Goal: Task Accomplishment & Management: Manage account settings

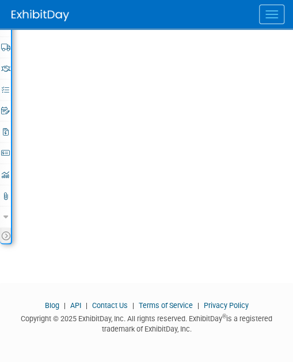
click at [271, 12] on button "Menu" at bounding box center [271, 15] width 25 height 20
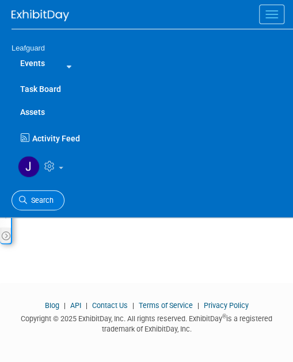
click at [44, 199] on span "Search" at bounding box center [40, 200] width 26 height 9
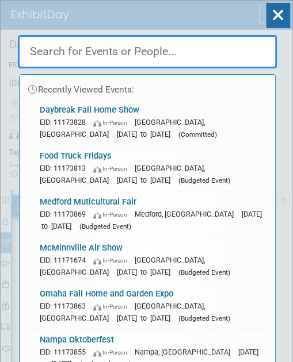
paste input "WestPoint [PERSON_NAME] Market 2025"
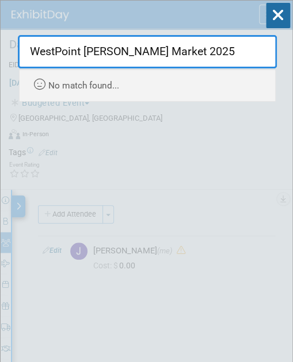
click at [205, 49] on input "WestPoint [PERSON_NAME] Market 2025" at bounding box center [147, 51] width 259 height 33
drag, startPoint x: 199, startPoint y: 49, endPoint x: 18, endPoint y: 79, distance: 183.4
click at [18, 79] on div "WestPoint [PERSON_NAME] Market 2025 Recently Viewed Events: Daybreak Fall Home …" at bounding box center [147, 65] width 259 height 72
paste input "[GEOGRAPHIC_DATA]"
drag, startPoint x: 215, startPoint y: 48, endPoint x: 0, endPoint y: 82, distance: 217.6
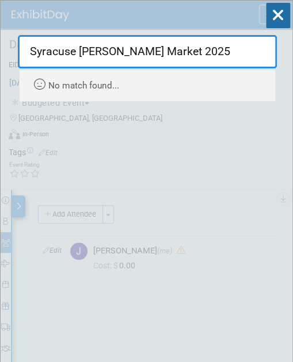
click at [0, 79] on html "Leafguard Events Add Event Bulk Upload Events Shareable Event Boards Recently V…" at bounding box center [146, 181] width 293 height 362
paste input "unset"
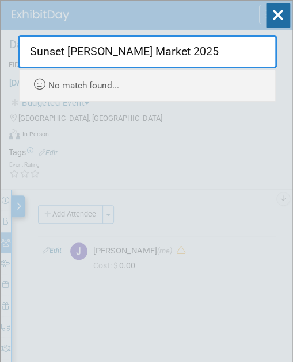
click at [212, 46] on input "Sunset [PERSON_NAME] Market 2025" at bounding box center [147, 51] width 259 height 33
drag, startPoint x: 113, startPoint y: 57, endPoint x: 47, endPoint y: 95, distance: 76.7
click at [22, 82] on div "Sunset [PERSON_NAME] Market 2025 Recently Viewed Events: Daybreak Fall Home Sho…" at bounding box center [147, 65] width 259 height 72
paste input "[US_STATE] City Home Show (ACS)"
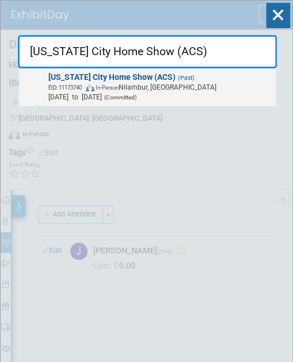
type input "[US_STATE] City Home Show (ACS)"
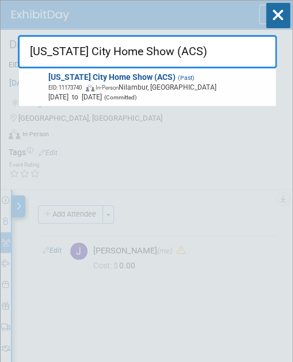
click at [142, 83] on span "EID: 11173740 In-Person [PERSON_NAME], [GEOGRAPHIC_DATA]" at bounding box center [159, 87] width 223 height 10
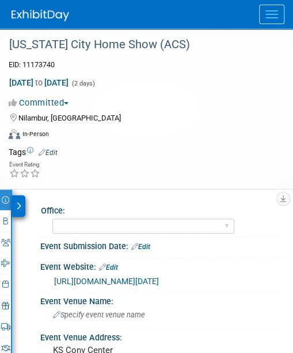
click at [68, 102] on span "button" at bounding box center [66, 103] width 5 height 2
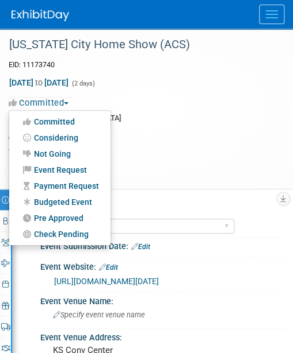
drag, startPoint x: 75, startPoint y: 200, endPoint x: 74, endPoint y: 184, distance: 15.6
click at [75, 199] on link "Budgeted Event" at bounding box center [59, 202] width 101 height 16
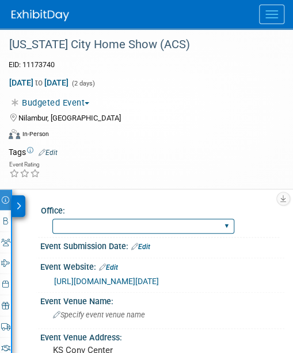
click at [117, 225] on select "Albany Arkansas Austin Birmingham Charlotte Chicago Cleveland Colorado Columbia…" at bounding box center [143, 227] width 182 height 16
select select "[GEOGRAPHIC_DATA][US_STATE]"
click at [52, 219] on select "Albany Arkansas Austin Birmingham Charlotte Chicago Cleveland Colorado Columbia…" at bounding box center [143, 227] width 182 height 16
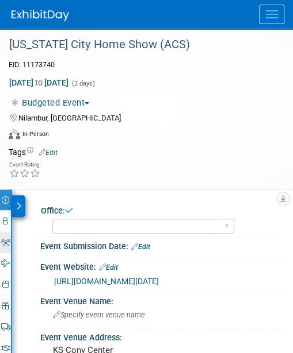
click at [6, 241] on icon at bounding box center [5, 242] width 9 height 7
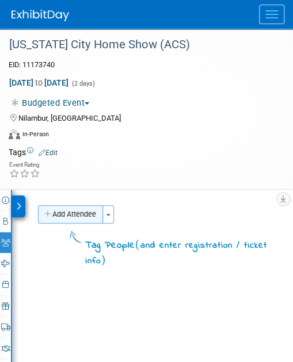
click at [90, 214] on button "Add Attendee" at bounding box center [70, 214] width 65 height 18
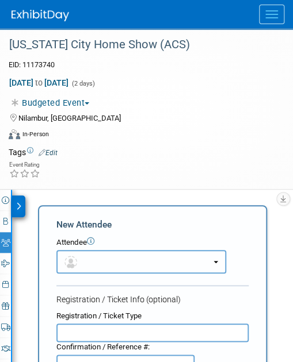
drag, startPoint x: 130, startPoint y: 256, endPoint x: 115, endPoint y: 271, distance: 21.5
click at [128, 260] on button "button" at bounding box center [141, 262] width 170 height 24
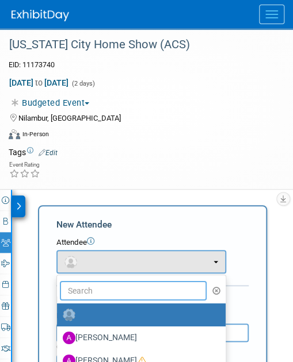
click at [125, 293] on input "text" at bounding box center [133, 291] width 147 height 20
type input "jo"
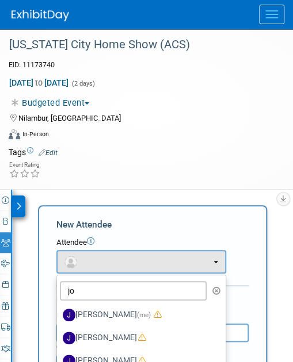
click at [137, 311] on span "(me)" at bounding box center [144, 315] width 14 height 8
click at [59, 310] on input "Joey Egbert (me)" at bounding box center [54, 313] width 7 height 7
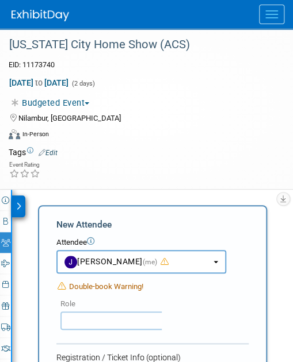
select select "42b345c0-50c4-4e30-b12f-944b97d3667c"
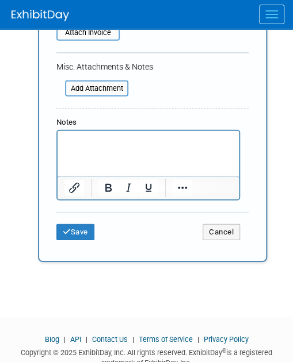
scroll to position [562, 0]
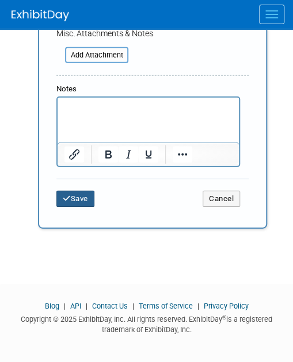
click at [82, 199] on button "Save" at bounding box center [75, 199] width 38 height 16
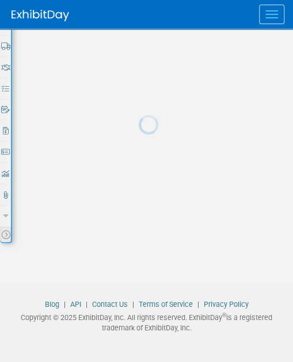
scroll to position [280, 0]
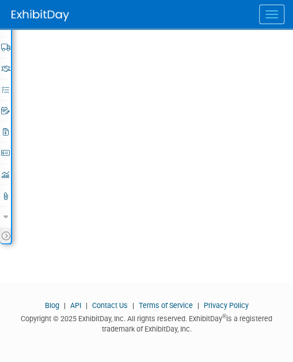
click at [277, 9] on button "Menu" at bounding box center [271, 15] width 25 height 20
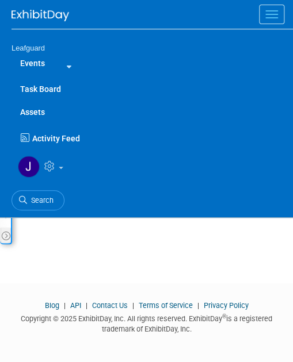
drag, startPoint x: 40, startPoint y: 195, endPoint x: 43, endPoint y: 180, distance: 15.1
click at [41, 196] on span "Search" at bounding box center [40, 200] width 26 height 9
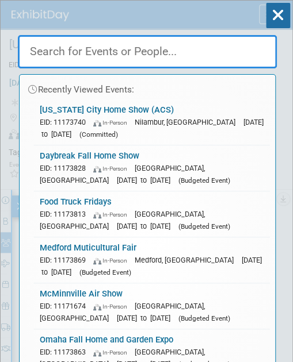
paste input "Gresham Farmers Market"
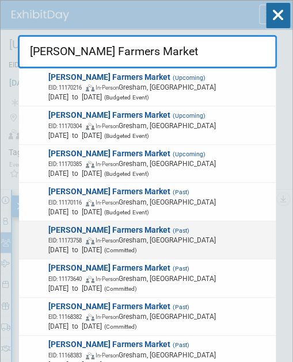
type input "Gresham Farmers Market"
click at [118, 242] on span "In-Person" at bounding box center [106, 240] width 23 height 6
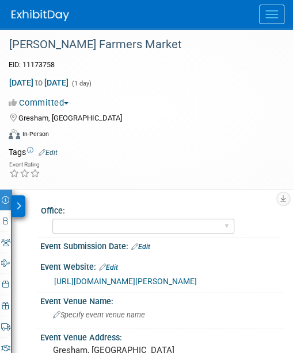
click at [67, 102] on button "Committed" at bounding box center [41, 103] width 64 height 12
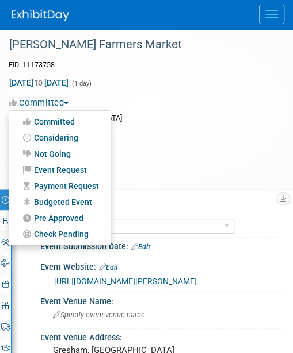
click at [79, 199] on link "Budgeted Event" at bounding box center [59, 202] width 101 height 16
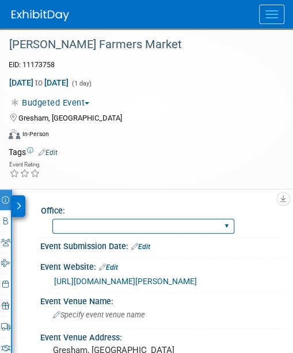
click at [140, 225] on select "Albany Arkansas Austin Birmingham Charlotte Chicago Cleveland Colorado Columbia…" at bounding box center [143, 227] width 182 height 16
select select "[US_STATE]"
click at [52, 219] on select "Albany Arkansas Austin Birmingham Charlotte Chicago Cleveland Colorado Columbia…" at bounding box center [143, 227] width 182 height 16
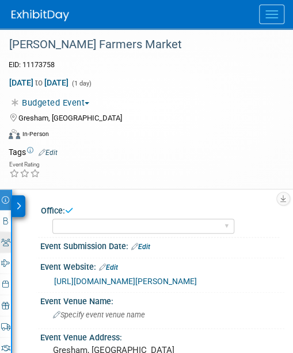
click at [9, 241] on icon at bounding box center [5, 242] width 9 height 7
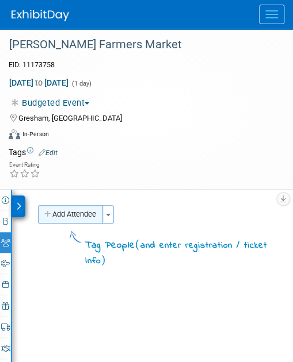
click at [80, 214] on button "Add Attendee" at bounding box center [70, 214] width 65 height 18
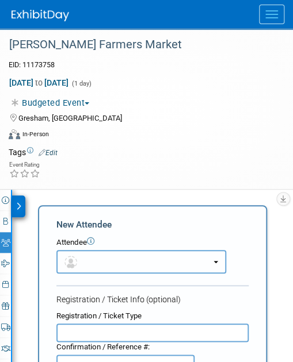
click at [112, 270] on button "button" at bounding box center [141, 262] width 170 height 24
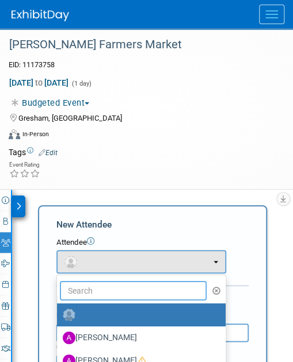
click at [112, 290] on input "text" at bounding box center [133, 291] width 147 height 20
type input "jo"
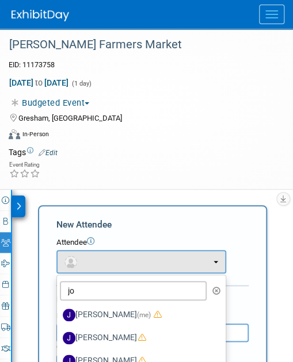
click at [137, 313] on span "(me)" at bounding box center [144, 315] width 14 height 8
click at [59, 313] on input "Joey Egbert (me)" at bounding box center [54, 313] width 7 height 7
select select "42b345c0-50c4-4e30-b12f-944b97d3667c"
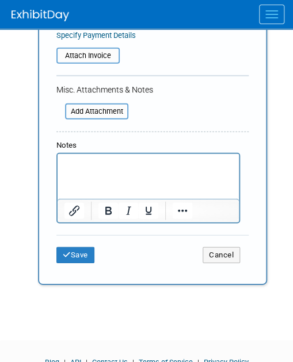
scroll to position [529, 0]
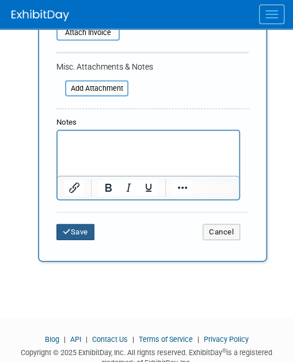
click at [75, 229] on button "Save" at bounding box center [75, 232] width 38 height 16
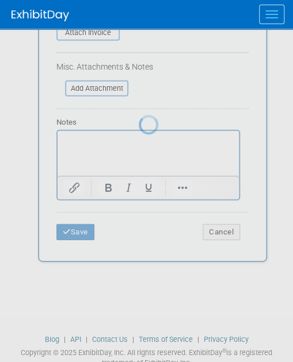
scroll to position [280, 0]
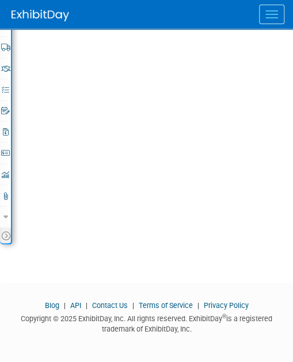
click at [277, 10] on span "Menu" at bounding box center [271, 10] width 13 height 1
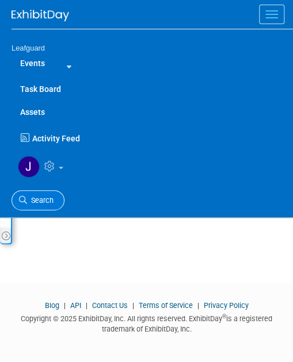
click at [37, 194] on link "Search" at bounding box center [37, 200] width 53 height 20
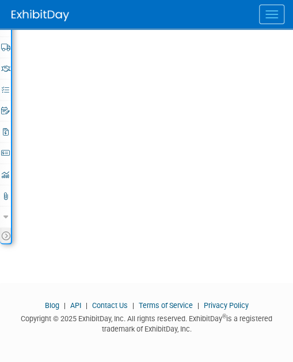
scroll to position [0, 0]
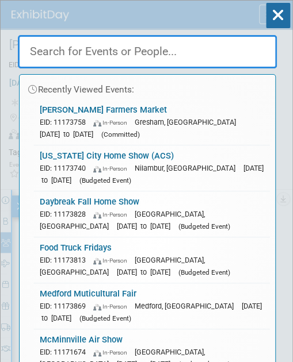
paste input "Think Pink"
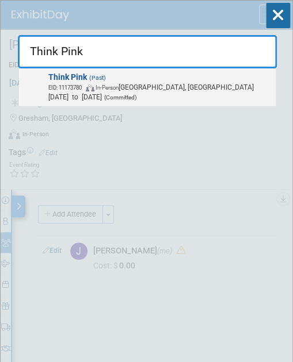
type input "Think Pink"
click at [173, 90] on span "EID: 11173780 In-Person West Valley City, UT" at bounding box center [159, 87] width 223 height 10
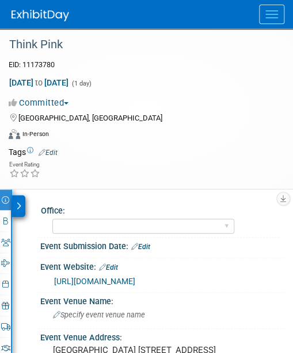
click at [70, 101] on button "Committed" at bounding box center [41, 103] width 64 height 12
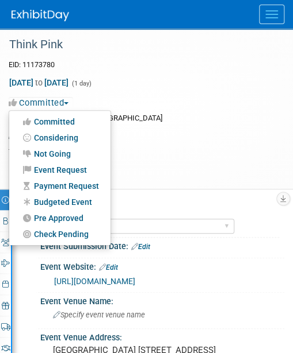
click at [68, 202] on link "Budgeted Event" at bounding box center [59, 202] width 101 height 16
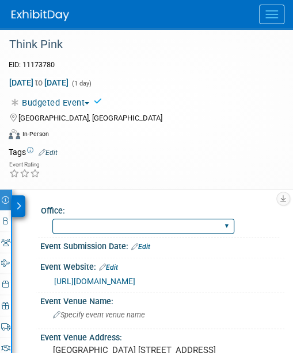
click at [140, 225] on select "Albany Arkansas Austin Birmingham Charlotte Chicago Cleveland Colorado Columbia…" at bounding box center [143, 227] width 182 height 16
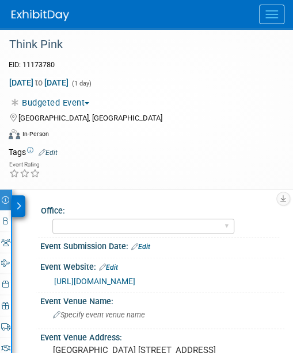
select select "[GEOGRAPHIC_DATA][US_STATE]"
click at [52, 219] on select "Albany Arkansas Austin Birmingham Charlotte Chicago Cleveland Colorado Columbia…" at bounding box center [143, 227] width 182 height 16
click at [9, 239] on icon at bounding box center [5, 242] width 9 height 7
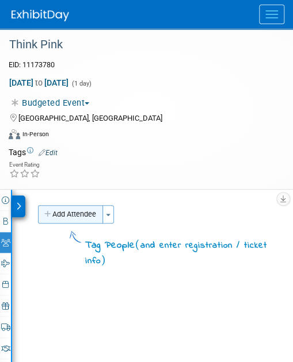
click at [87, 213] on button "Add Attendee" at bounding box center [70, 214] width 65 height 18
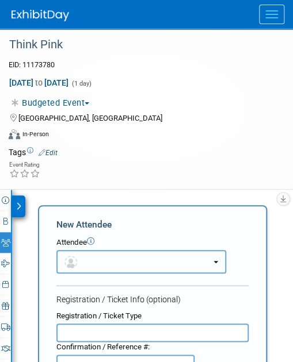
click at [97, 268] on button "button" at bounding box center [141, 262] width 170 height 24
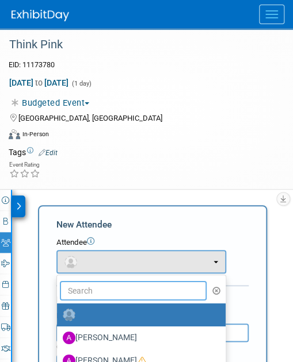
click at [105, 293] on input "text" at bounding box center [133, 291] width 147 height 20
type input "jo"
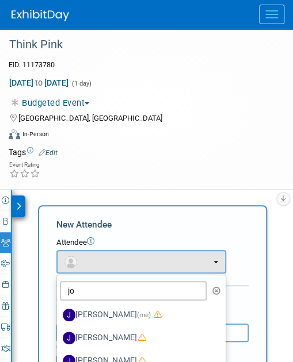
click at [105, 311] on label "Joey Egbert (me)" at bounding box center [138, 315] width 151 height 18
click at [59, 311] on input "Joey Egbert (me)" at bounding box center [54, 313] width 7 height 7
select select "42b345c0-50c4-4e30-b12f-944b97d3667c"
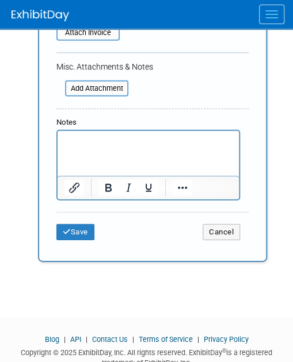
scroll to position [536, 0]
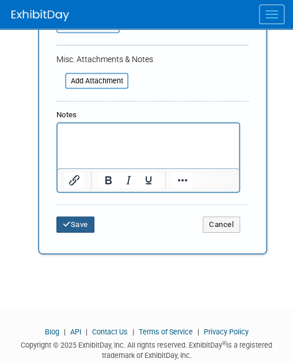
click at [80, 220] on button "Save" at bounding box center [75, 225] width 38 height 16
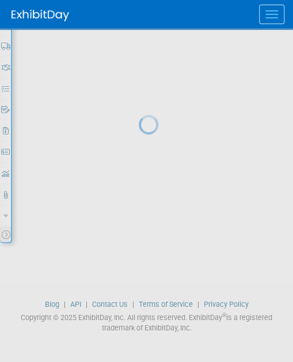
scroll to position [280, 0]
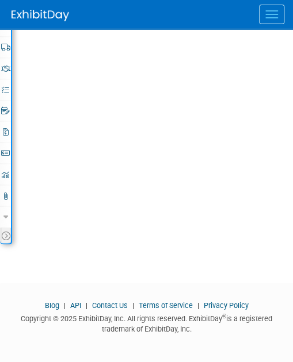
drag, startPoint x: 279, startPoint y: 12, endPoint x: 265, endPoint y: 38, distance: 29.0
click at [279, 13] on button "Menu" at bounding box center [271, 15] width 25 height 20
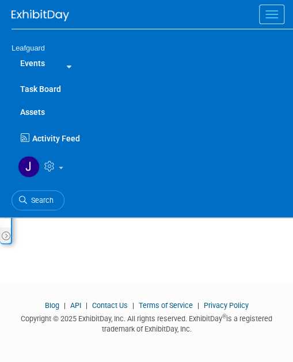
click at [45, 198] on span "Search" at bounding box center [40, 200] width 26 height 9
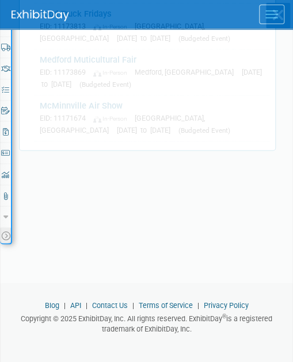
scroll to position [0, 0]
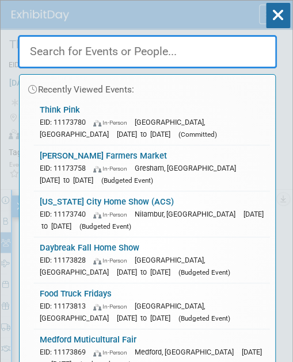
paste input "Payson Latino Festival"
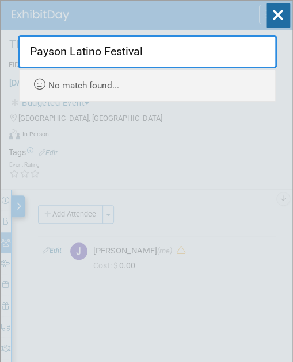
drag, startPoint x: 105, startPoint y: 48, endPoint x: 59, endPoint y: 88, distance: 61.1
click at [0, 70] on html "Leafguard Events Add Event Bulk Upload Events Shareable Event Boards Recently V…" at bounding box center [146, 181] width 293 height 362
paste input "otato Days"
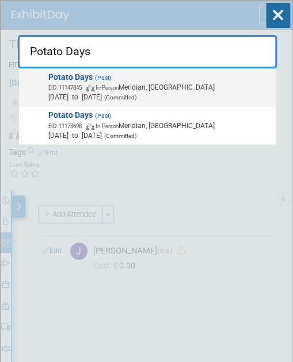
type input "Potato Days"
click at [135, 87] on span "EID: 11147845 In-Person Meridian, ID" at bounding box center [159, 87] width 223 height 10
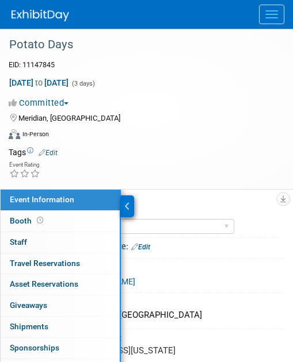
select select "[US_STATE]"
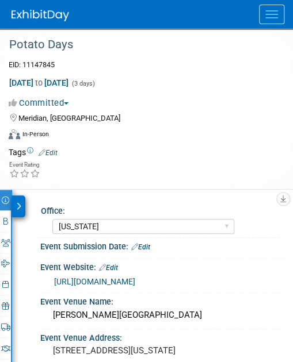
click at [70, 101] on button "Committed" at bounding box center [41, 103] width 64 height 12
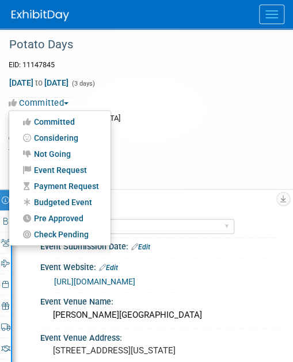
click at [76, 197] on link "Budgeted Event" at bounding box center [59, 202] width 101 height 16
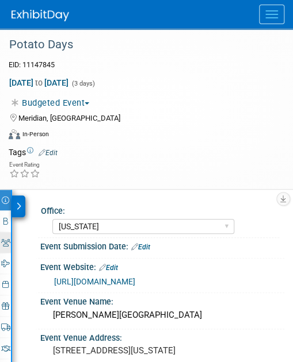
click at [6, 241] on icon at bounding box center [5, 242] width 9 height 7
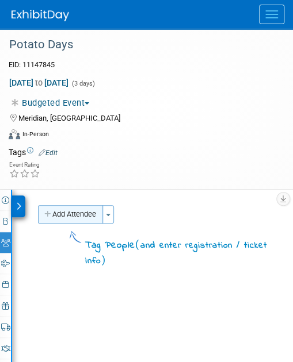
click at [85, 215] on button "Add Attendee" at bounding box center [70, 214] width 65 height 18
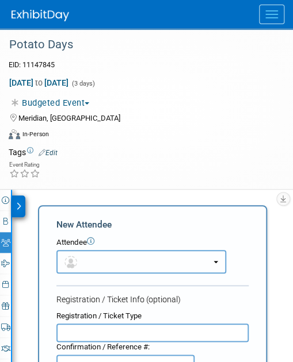
click at [86, 265] on button "button" at bounding box center [141, 262] width 170 height 24
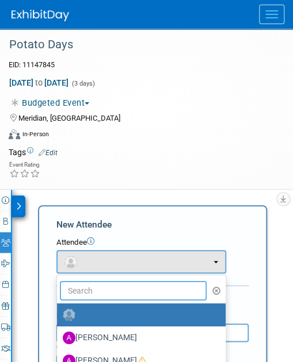
click at [89, 288] on input "text" at bounding box center [133, 291] width 147 height 20
type input "jo"
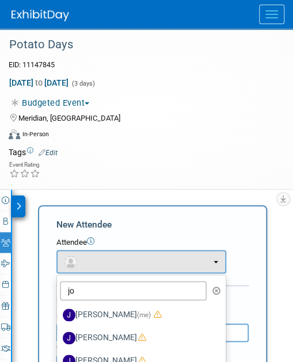
click at [116, 312] on label "[PERSON_NAME] (me)" at bounding box center [138, 315] width 151 height 18
click at [59, 312] on input "[PERSON_NAME] (me)" at bounding box center [54, 313] width 7 height 7
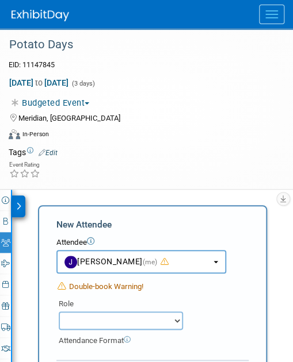
select select "42b345c0-50c4-4e30-b12f-944b97d3667c"
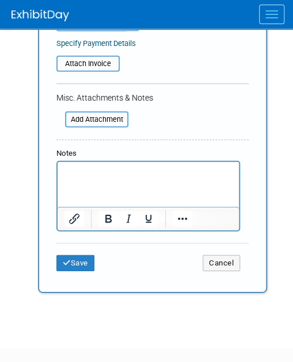
scroll to position [513, 0]
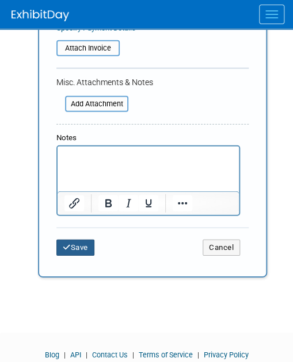
click at [79, 241] on button "Save" at bounding box center [75, 248] width 38 height 16
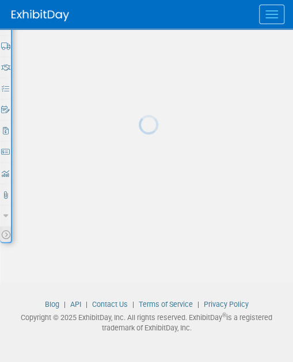
scroll to position [280, 0]
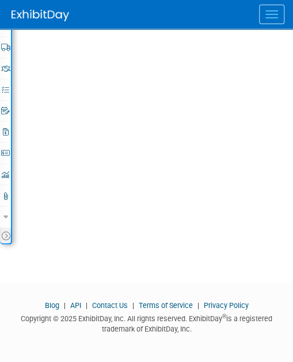
click at [272, 16] on button "Menu" at bounding box center [271, 15] width 25 height 20
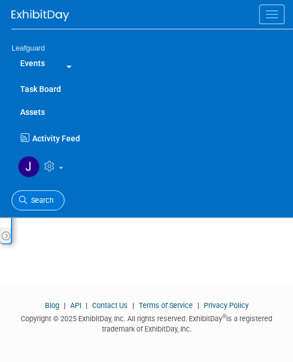
click at [48, 196] on span "Search" at bounding box center [40, 200] width 26 height 9
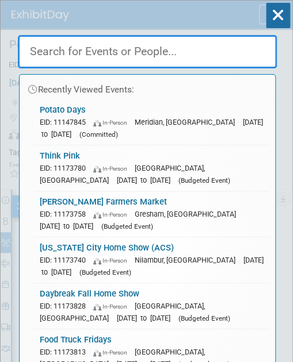
paste input "CENTRAL [US_STATE] STATE FAIR"
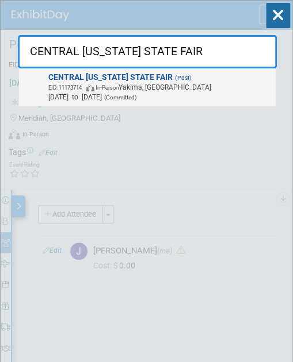
type input "CENTRAL [US_STATE] STATE FAIR"
click at [161, 91] on span "EID: 11173714 In-Person Yakima, WA" at bounding box center [159, 87] width 223 height 10
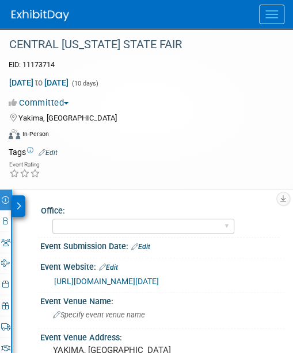
click at [70, 101] on button "Committed" at bounding box center [41, 103] width 64 height 12
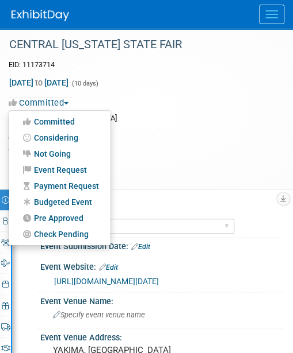
click at [79, 201] on link "Budgeted Event" at bounding box center [59, 202] width 101 height 16
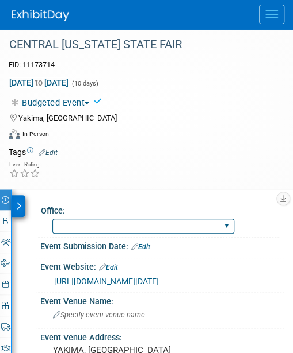
click at [109, 224] on select "Albany Arkansas Austin Birmingham Charlotte Chicago Cleveland Colorado Columbia…" at bounding box center [143, 227] width 182 height 16
select select "[GEOGRAPHIC_DATA]"
click at [52, 219] on select "Albany Arkansas Austin Birmingham Charlotte Chicago Cleveland Colorado Columbia…" at bounding box center [143, 227] width 182 height 16
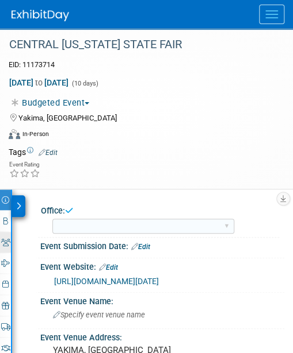
click at [7, 241] on icon at bounding box center [5, 242] width 9 height 7
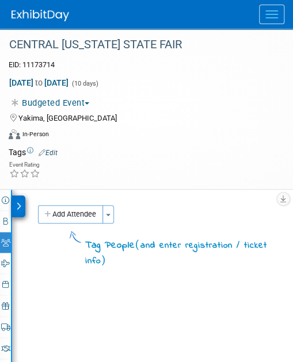
click at [77, 213] on button "Add Attendee" at bounding box center [70, 214] width 65 height 18
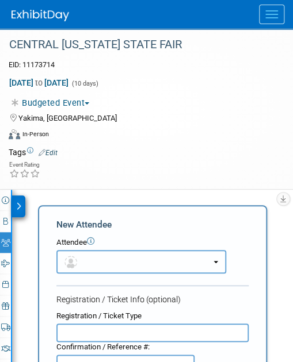
click at [102, 271] on button "button" at bounding box center [141, 262] width 170 height 24
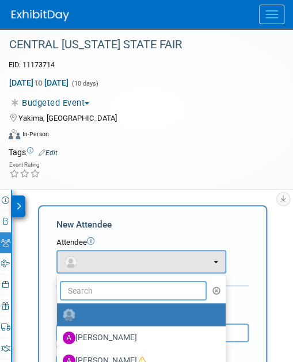
click at [101, 288] on input "text" at bounding box center [133, 291] width 147 height 20
type input "jo"
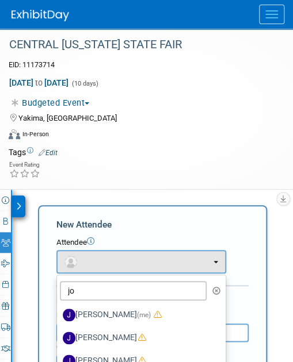
click at [103, 314] on label "[PERSON_NAME] (me)" at bounding box center [138, 315] width 151 height 18
click at [59, 314] on input "[PERSON_NAME] (me)" at bounding box center [54, 313] width 7 height 7
select select "42b345c0-50c4-4e30-b12f-944b97d3667c"
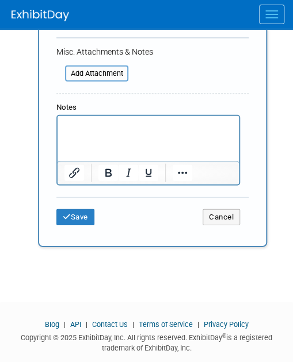
scroll to position [562, 0]
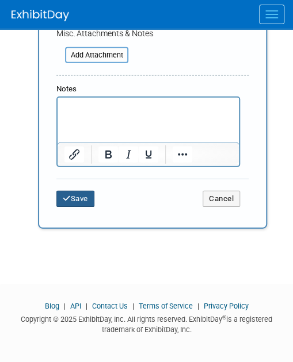
click at [77, 195] on button "Save" at bounding box center [75, 199] width 38 height 16
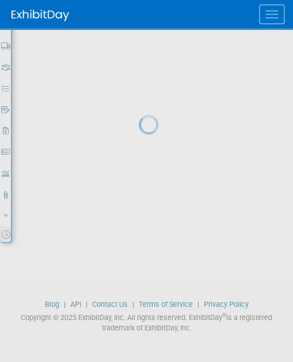
scroll to position [280, 0]
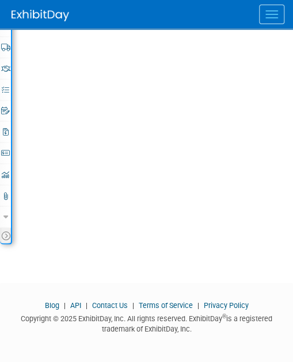
drag, startPoint x: 268, startPoint y: 10, endPoint x: 265, endPoint y: 16, distance: 6.4
click at [268, 10] on span "Menu" at bounding box center [271, 10] width 13 height 1
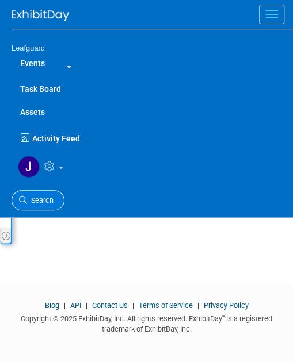
click at [52, 201] on span "Search" at bounding box center [40, 200] width 26 height 9
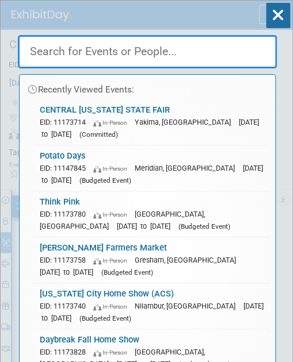
paste input "[GEOGRAPHIC_DATA] FALL GARAGE SALE"
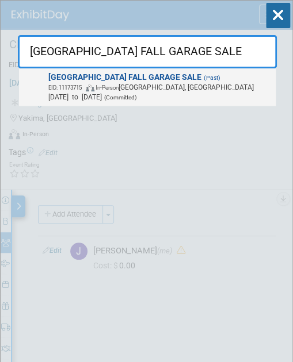
type input "[GEOGRAPHIC_DATA] FALL GARAGE SALE"
click at [180, 89] on span "EID: 11173715 In-Person Mount Vernon, WA" at bounding box center [159, 87] width 223 height 10
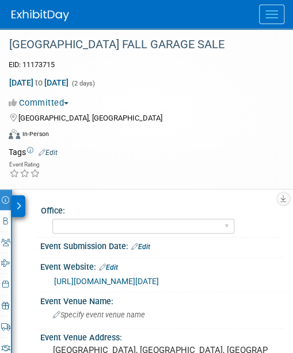
click at [68, 103] on span "button" at bounding box center [66, 103] width 5 height 2
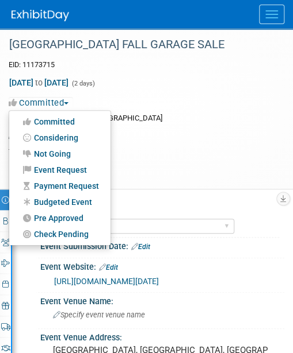
click at [60, 201] on link "Budgeted Event" at bounding box center [59, 202] width 101 height 16
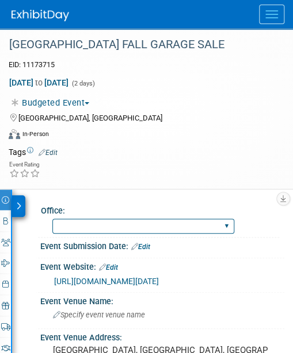
click at [124, 226] on select "[GEOGRAPHIC_DATA] [US_STATE] [GEOGRAPHIC_DATA] [GEOGRAPHIC_DATA] [GEOGRAPHIC_DA…" at bounding box center [143, 227] width 182 height 16
select select "[GEOGRAPHIC_DATA]"
click at [52, 219] on select "Albany Arkansas Austin Birmingham Charlotte Chicago Cleveland Colorado Columbia…" at bounding box center [143, 227] width 182 height 16
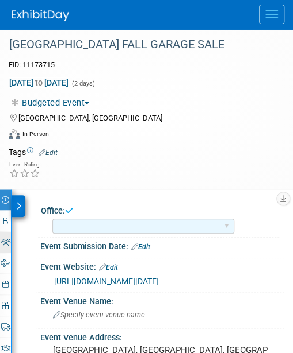
click at [7, 241] on icon at bounding box center [5, 242] width 9 height 7
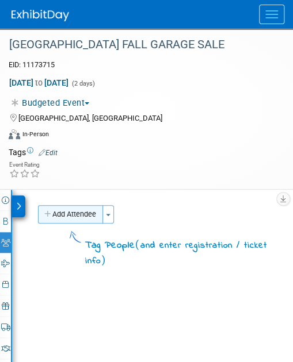
click at [76, 210] on button "Add Attendee" at bounding box center [70, 214] width 65 height 18
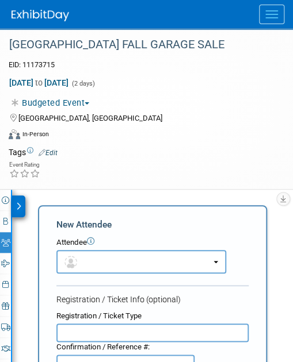
click at [94, 269] on button "button" at bounding box center [141, 262] width 170 height 24
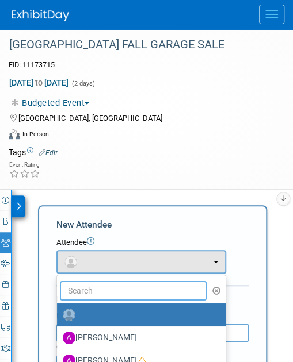
click at [99, 291] on input "text" at bounding box center [133, 291] width 147 height 20
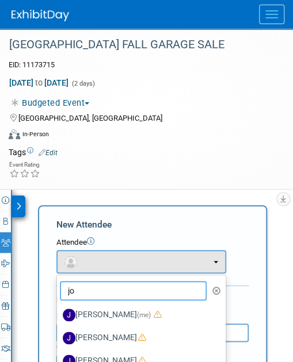
type input "jo"
click at [105, 310] on label "[PERSON_NAME] (me)" at bounding box center [138, 315] width 151 height 18
click at [92, 311] on label "[PERSON_NAME] (me)" at bounding box center [138, 315] width 151 height 18
click at [59, 311] on input "[PERSON_NAME] (me)" at bounding box center [54, 313] width 7 height 7
select select "42b345c0-50c4-4e30-b12f-944b97d3667c"
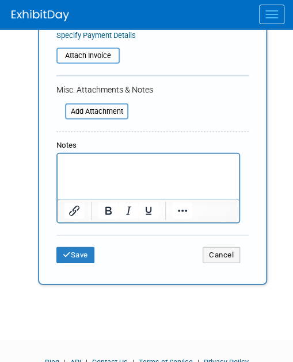
scroll to position [544, 0]
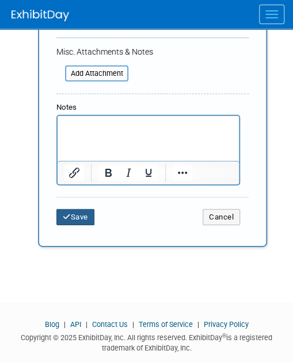
click at [78, 210] on button "Save" at bounding box center [75, 217] width 38 height 16
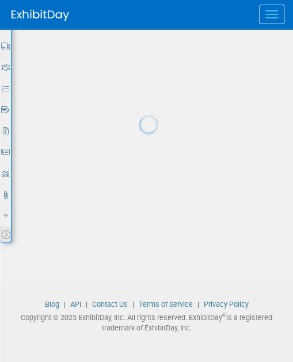
scroll to position [280, 0]
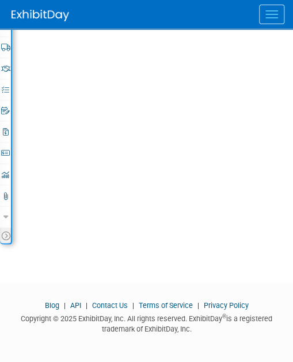
click at [275, 6] on button "Menu" at bounding box center [271, 15] width 25 height 20
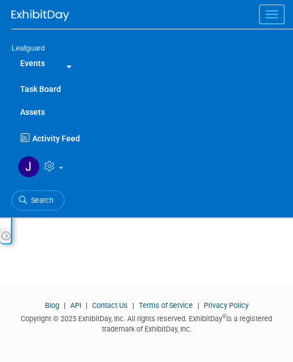
click at [32, 201] on span "Search" at bounding box center [40, 200] width 26 height 9
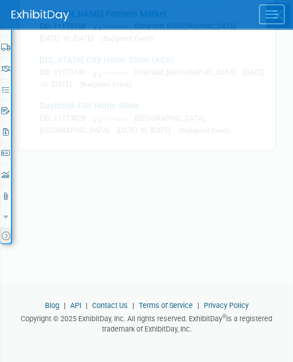
scroll to position [0, 0]
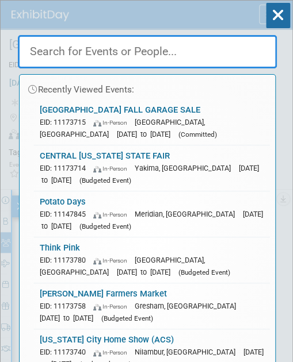
paste input "SE Spokane County Fair"
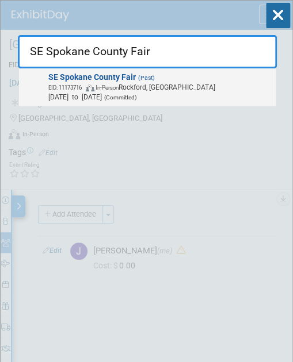
type input "SE Spokane County Fair"
click at [207, 90] on span "EID: 11173716 In-Person Rockford, WA" at bounding box center [159, 87] width 223 height 10
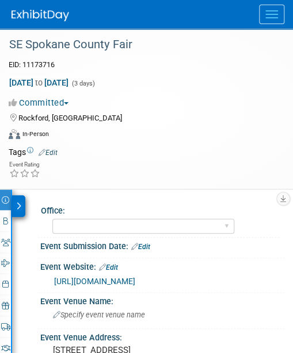
click at [68, 103] on span "button" at bounding box center [66, 103] width 5 height 2
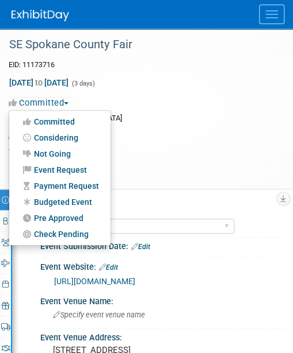
click at [75, 199] on link "Budgeted Event" at bounding box center [59, 202] width 101 height 16
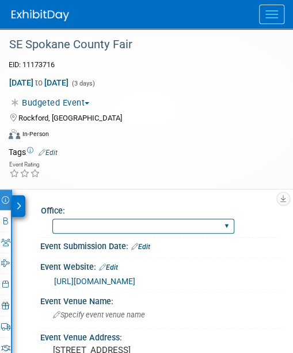
click at [136, 223] on select "[GEOGRAPHIC_DATA] [US_STATE] [GEOGRAPHIC_DATA] [GEOGRAPHIC_DATA] [GEOGRAPHIC_DA…" at bounding box center [143, 227] width 182 height 16
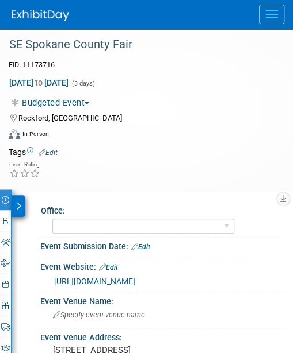
select select "[GEOGRAPHIC_DATA]"
click at [52, 219] on select "[GEOGRAPHIC_DATA] [US_STATE] [GEOGRAPHIC_DATA] [GEOGRAPHIC_DATA] [GEOGRAPHIC_DA…" at bounding box center [143, 227] width 182 height 16
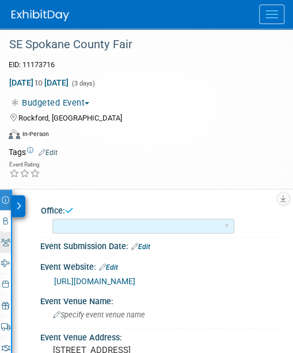
click at [8, 239] on icon at bounding box center [5, 242] width 9 height 7
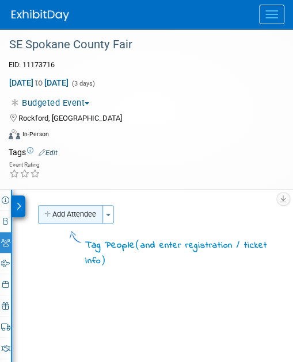
click at [83, 212] on button "Add Attendee" at bounding box center [70, 214] width 65 height 18
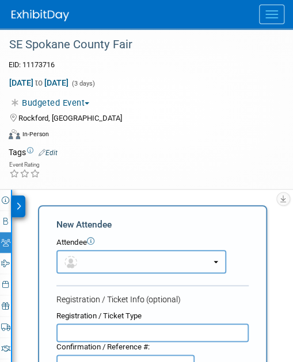
click at [102, 270] on button "button" at bounding box center [141, 262] width 170 height 24
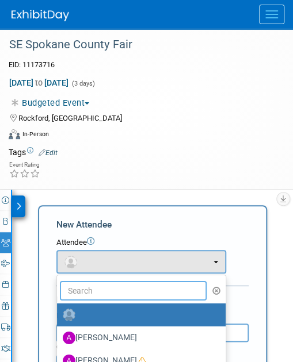
click at [93, 286] on input "text" at bounding box center [133, 291] width 147 height 20
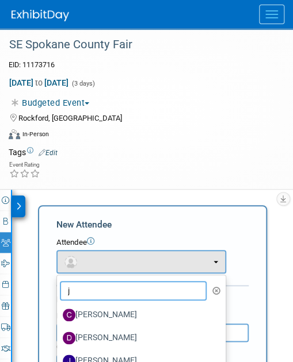
type input "jo"
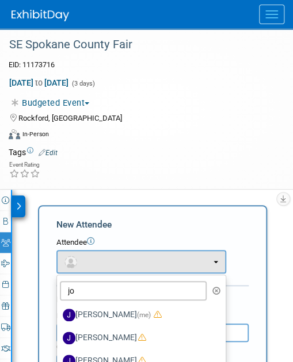
click at [117, 312] on label "[PERSON_NAME] (me)" at bounding box center [138, 315] width 151 height 18
click at [59, 312] on input "[PERSON_NAME] (me)" at bounding box center [54, 313] width 7 height 7
select select "42b345c0-50c4-4e30-b12f-944b97d3667c"
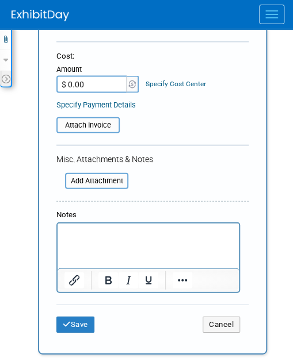
scroll to position [444, 0]
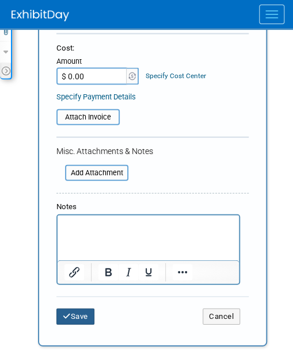
click at [75, 314] on button "Save" at bounding box center [75, 317] width 38 height 16
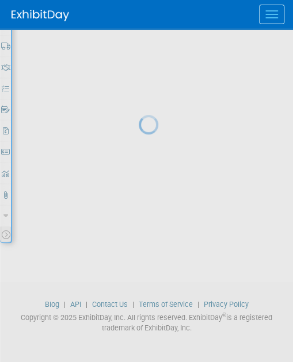
scroll to position [280, 0]
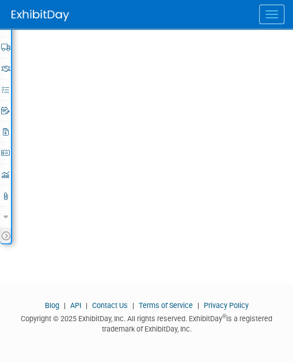
click at [271, 18] on span "Menu" at bounding box center [271, 17] width 13 height 1
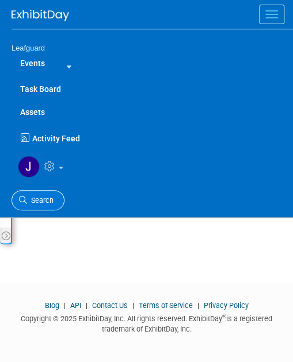
click at [41, 197] on span "Search" at bounding box center [40, 200] width 26 height 9
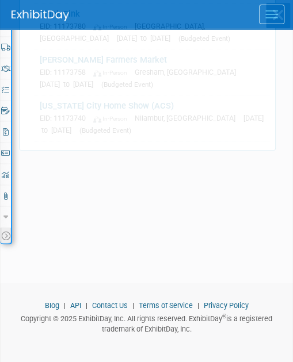
scroll to position [0, 0]
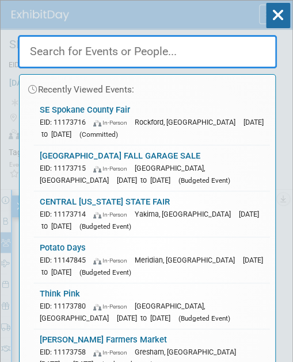
paste input "Valleyfest"
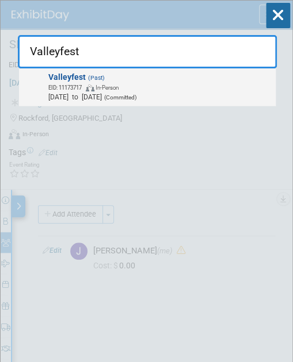
type input "Valleyfest"
click at [179, 85] on span "EID: 11173717 In-Person" at bounding box center [159, 87] width 223 height 10
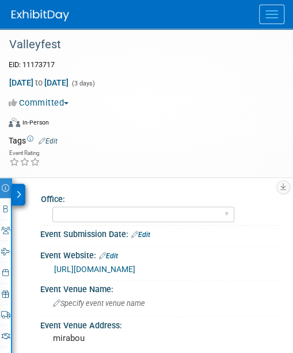
click at [71, 102] on button "Committed" at bounding box center [41, 103] width 64 height 12
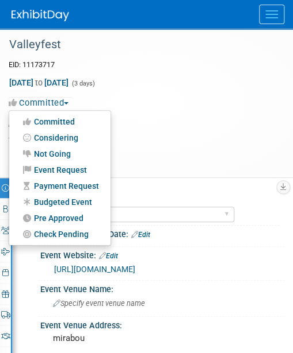
click at [72, 198] on link "Budgeted Event" at bounding box center [59, 202] width 101 height 16
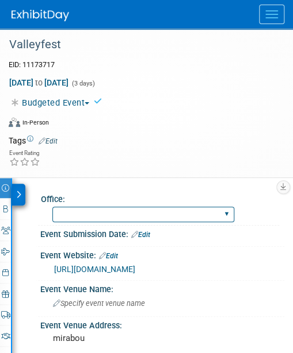
click at [134, 211] on select "[GEOGRAPHIC_DATA] [US_STATE] [GEOGRAPHIC_DATA] [GEOGRAPHIC_DATA] [GEOGRAPHIC_DA…" at bounding box center [143, 215] width 182 height 16
select select "[GEOGRAPHIC_DATA]"
click at [52, 207] on select "[GEOGRAPHIC_DATA] [US_STATE] [GEOGRAPHIC_DATA] [GEOGRAPHIC_DATA] [GEOGRAPHIC_DA…" at bounding box center [143, 215] width 182 height 16
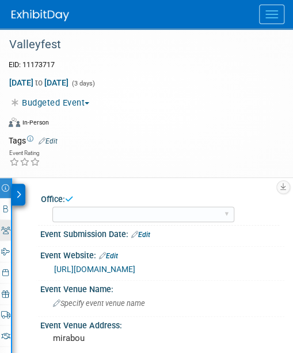
click at [6, 229] on icon at bounding box center [5, 230] width 9 height 7
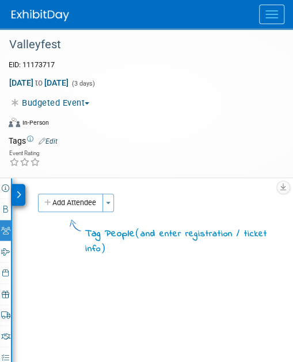
drag, startPoint x: 83, startPoint y: 196, endPoint x: 82, endPoint y: 215, distance: 19.5
click at [83, 199] on button "Add Attendee" at bounding box center [70, 203] width 65 height 18
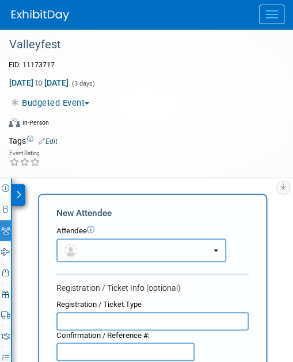
click at [105, 256] on button "button" at bounding box center [141, 250] width 170 height 24
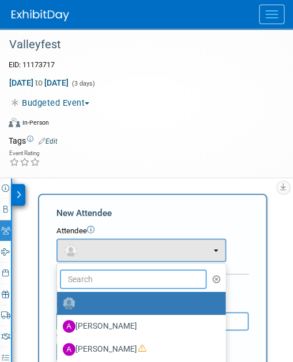
click at [107, 278] on input "text" at bounding box center [133, 280] width 147 height 20
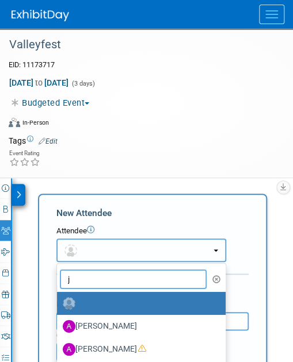
type input "jo"
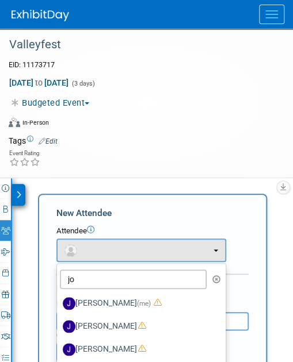
click at [104, 303] on label "[PERSON_NAME] (me)" at bounding box center [138, 303] width 151 height 18
click at [59, 303] on input "[PERSON_NAME] (me)" at bounding box center [54, 301] width 7 height 7
select select "42b345c0-50c4-4e30-b12f-944b97d3667c"
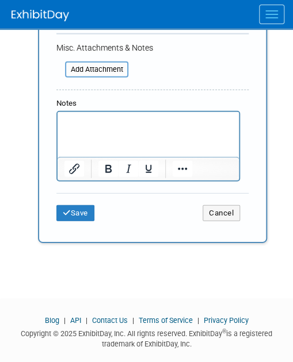
scroll to position [551, 0]
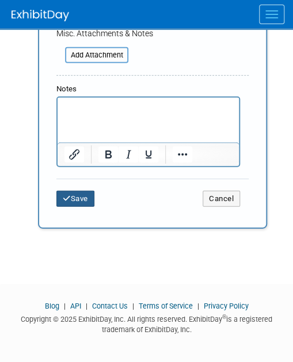
click at [75, 194] on button "Save" at bounding box center [75, 199] width 38 height 16
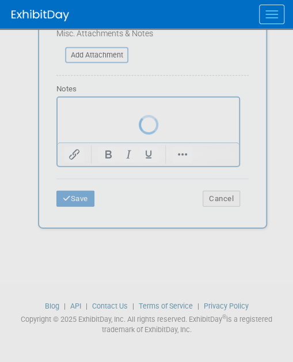
scroll to position [268, 0]
